Goal: Navigation & Orientation: Find specific page/section

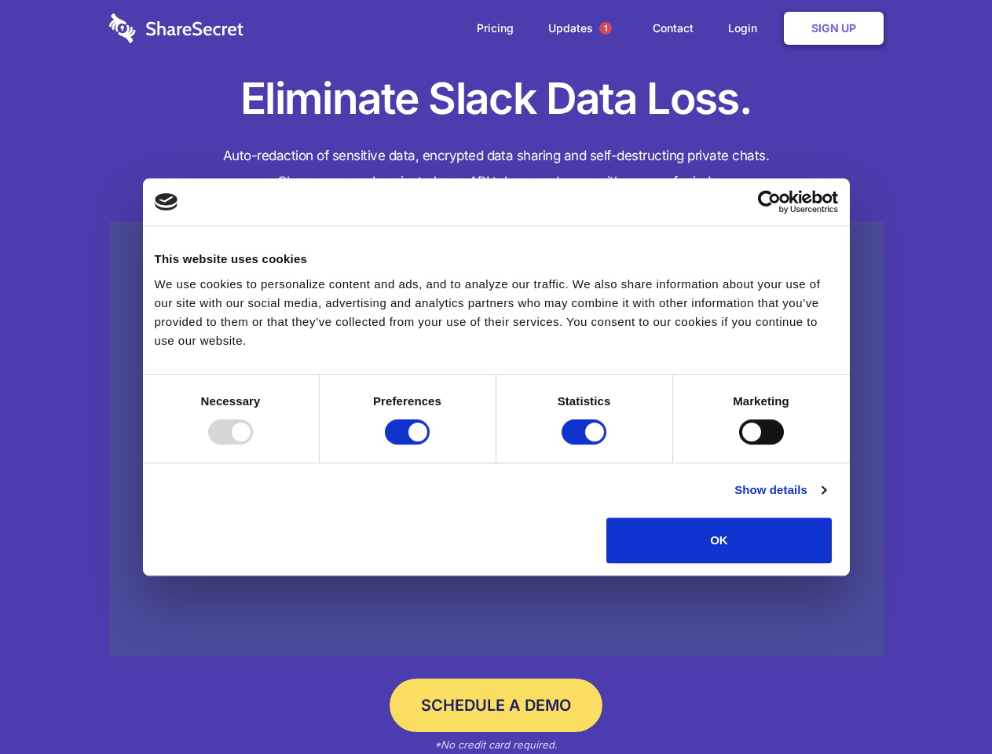
click at [253, 445] on div at bounding box center [230, 432] width 45 height 25
click at [430, 445] on input "Preferences" at bounding box center [407, 432] width 45 height 25
checkbox input "false"
click at [586, 445] on input "Statistics" at bounding box center [584, 432] width 45 height 25
checkbox input "false"
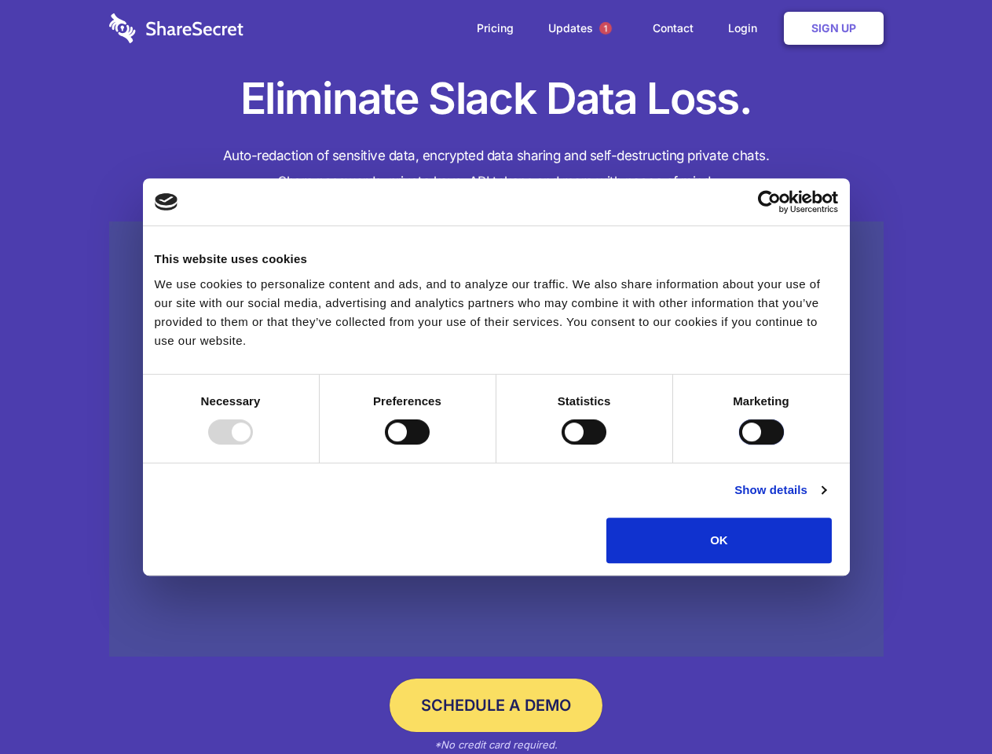
click at [739, 445] on input "Marketing" at bounding box center [761, 432] width 45 height 25
checkbox input "true"
click at [826, 500] on link "Show details" at bounding box center [780, 490] width 91 height 19
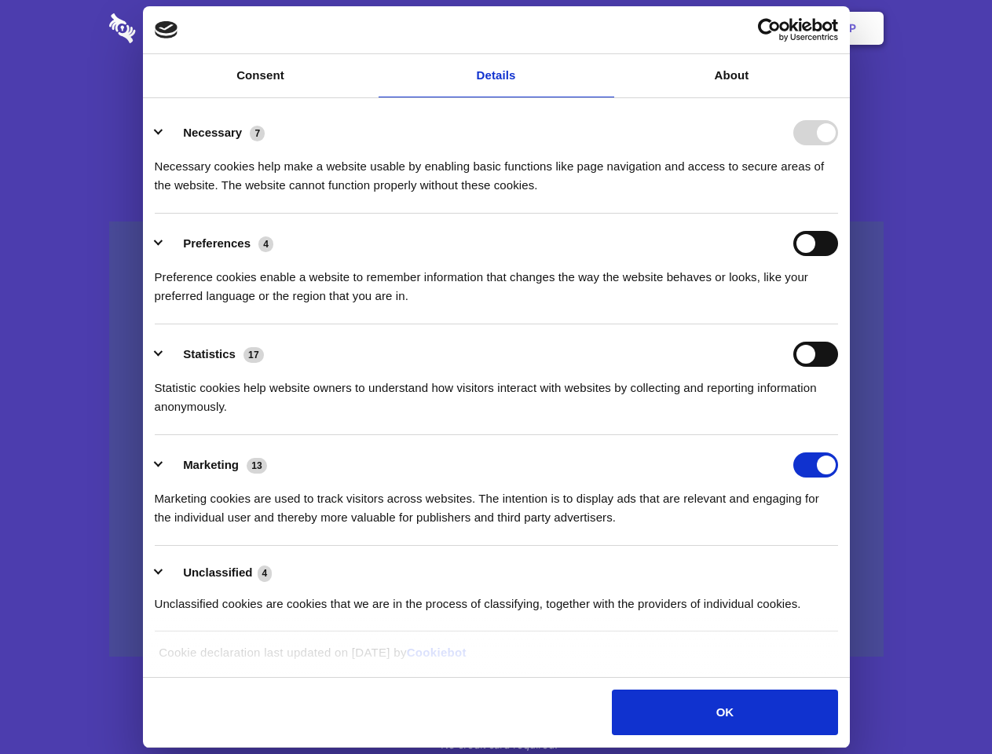
click at [838, 214] on li "Necessary 7 Necessary cookies help make a website usable by enabling basic func…" at bounding box center [497, 158] width 684 height 111
click at [605, 28] on span "1" at bounding box center [606, 28] width 13 height 13
